Goal: Register for event/course

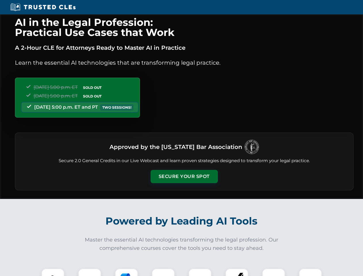
click at [184, 176] on button "Secure Your Spot" at bounding box center [183, 176] width 67 height 13
click at [53, 272] on img at bounding box center [52, 279] width 17 height 17
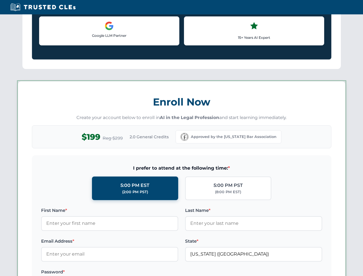
click at [126, 272] on div "AI in the Legal Profession: Practical Use Cases that Work A 2-Hour CLE for Atto…" at bounding box center [181, 269] width 363 height 1343
